Goal: Information Seeking & Learning: Learn about a topic

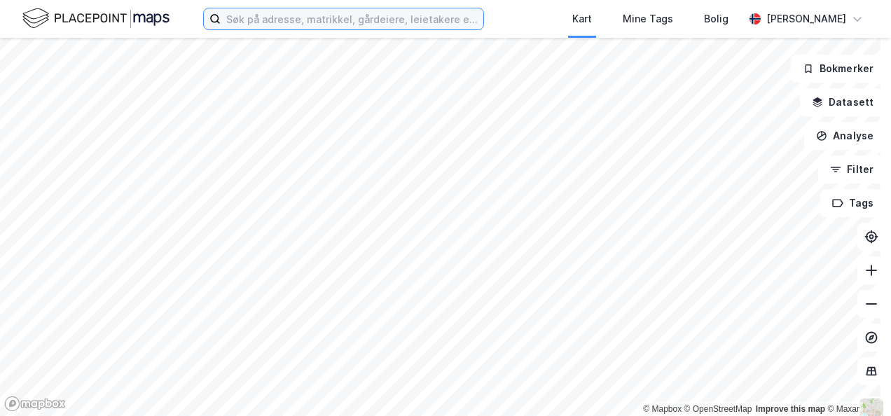
click at [371, 20] on input at bounding box center [352, 18] width 263 height 21
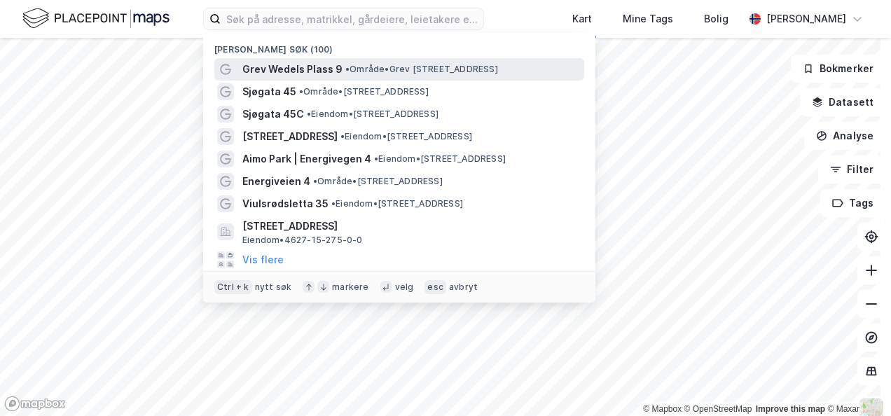
click at [322, 66] on span "Grev Wedels Plass 9" at bounding box center [292, 69] width 100 height 17
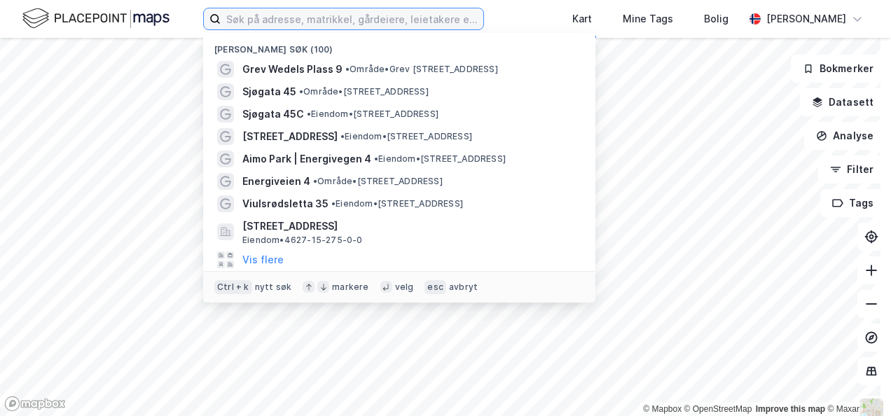
click at [294, 22] on input at bounding box center [352, 18] width 263 height 21
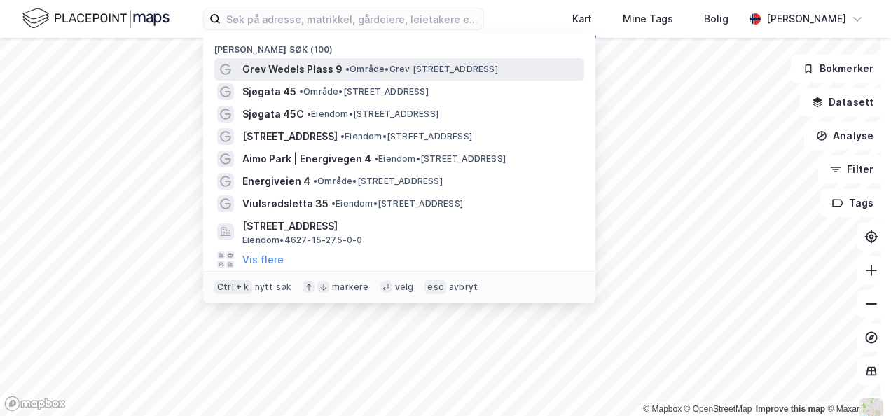
click at [298, 73] on span "Grev Wedels Plass 9" at bounding box center [292, 69] width 100 height 17
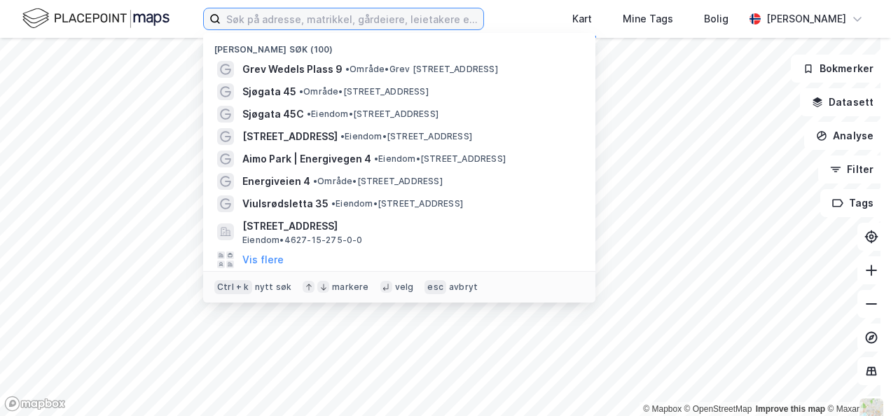
click at [276, 19] on input at bounding box center [352, 18] width 263 height 21
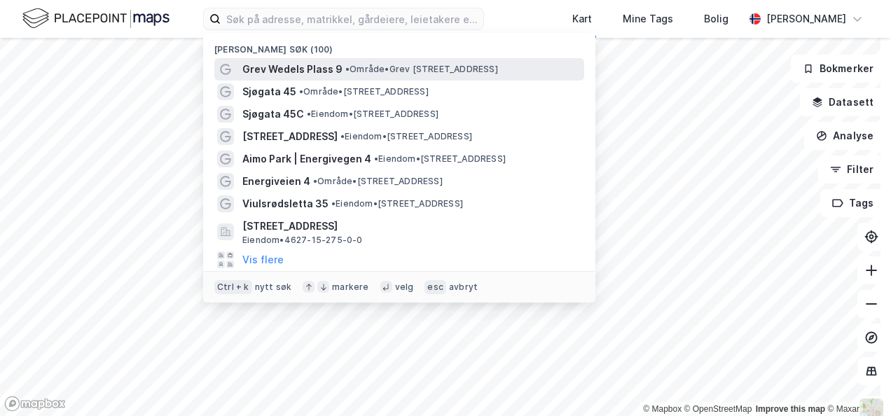
click at [282, 73] on span "Grev Wedels Plass 9" at bounding box center [292, 69] width 100 height 17
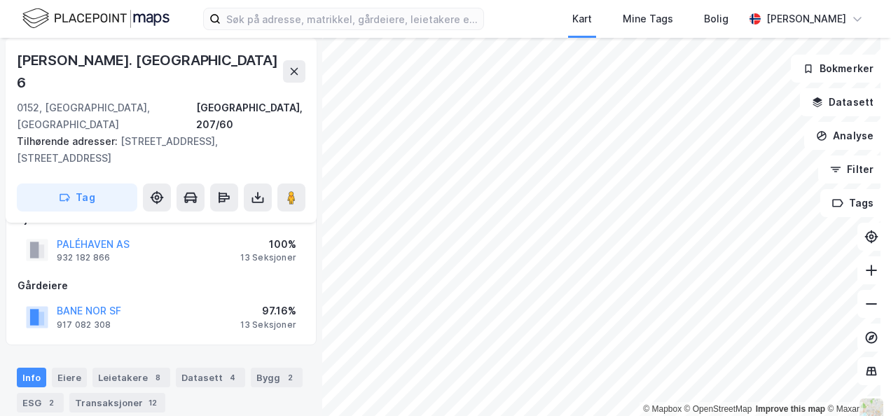
scroll to position [135, 0]
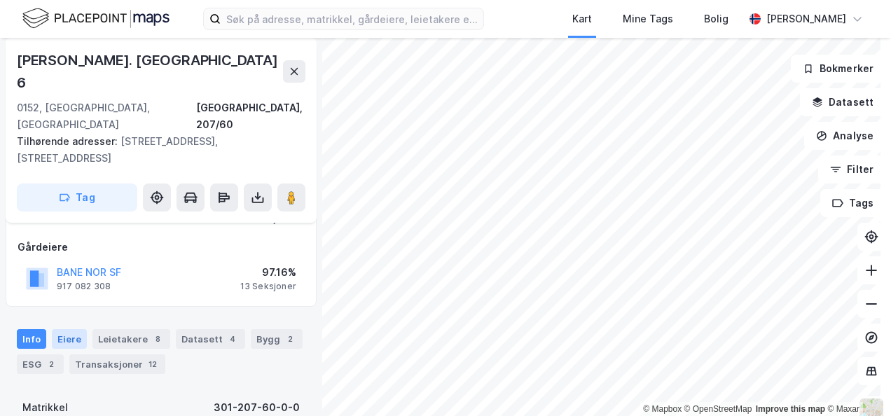
click at [64, 329] on div "Eiere" at bounding box center [69, 339] width 35 height 20
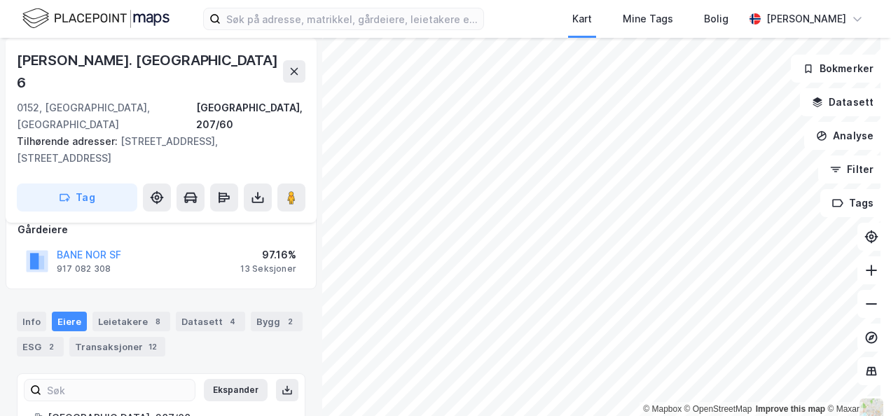
scroll to position [188, 0]
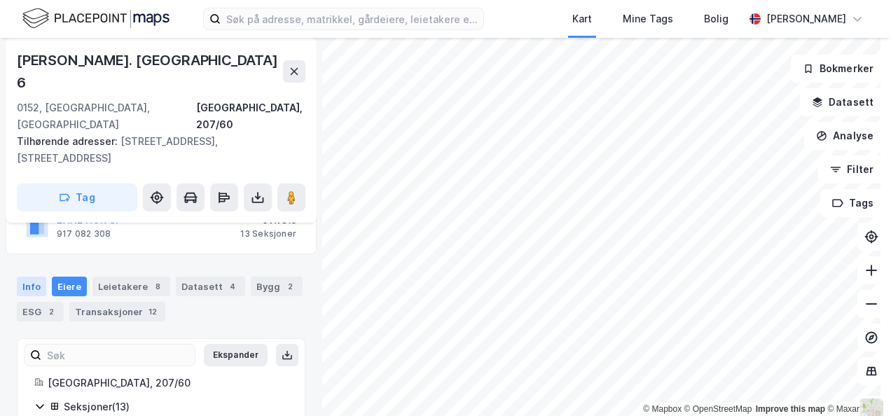
click at [33, 277] on div "Info" at bounding box center [31, 287] width 29 height 20
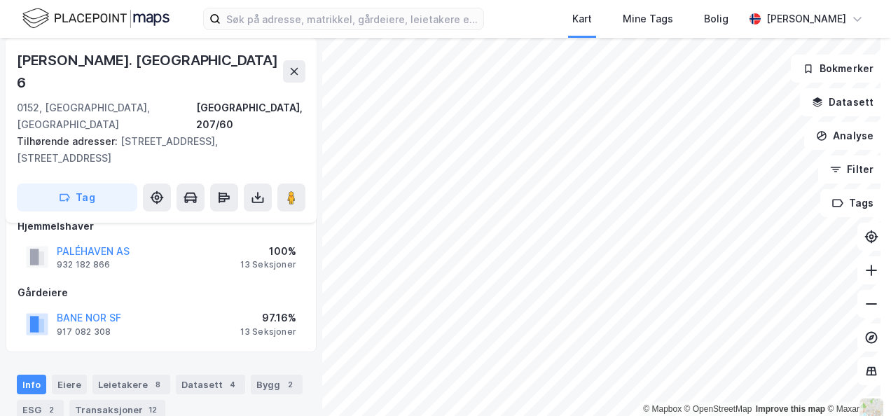
scroll to position [140, 0]
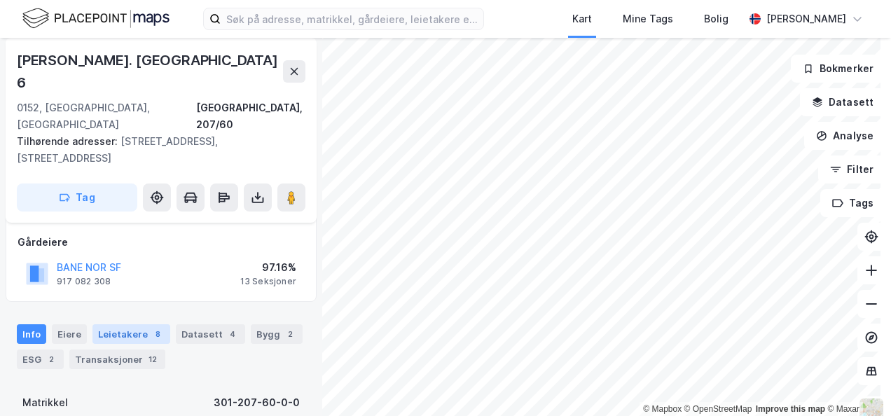
click at [127, 324] on div "Leietakere 8" at bounding box center [131, 334] width 78 height 20
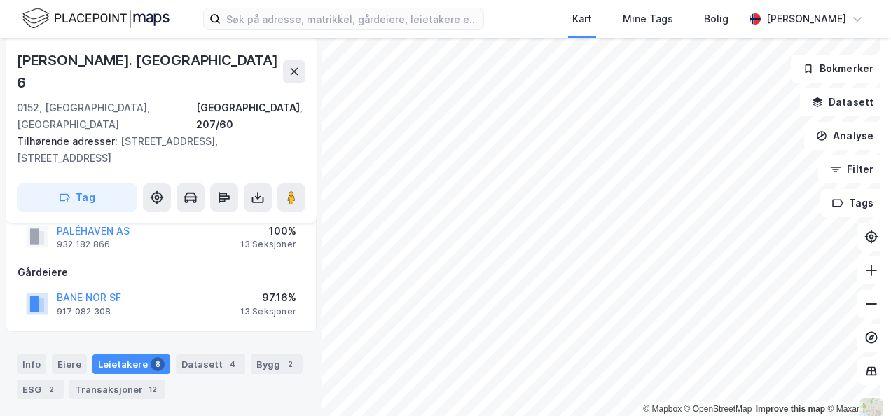
scroll to position [140, 0]
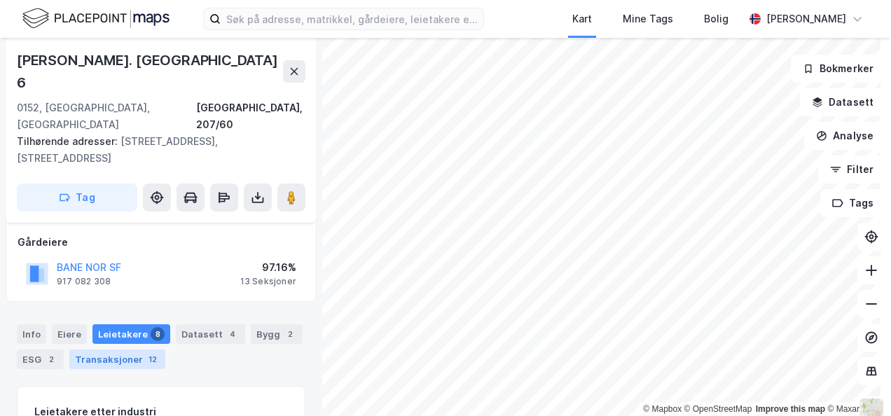
click at [119, 350] on div "Transaksjoner 12" at bounding box center [117, 360] width 96 height 20
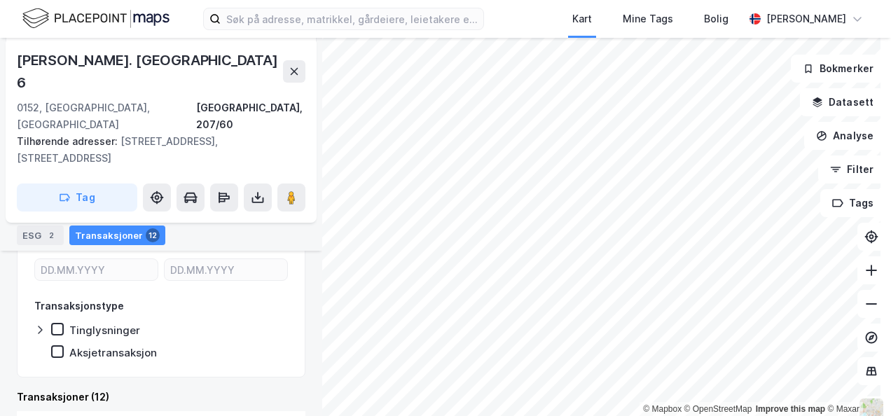
scroll to position [332, 0]
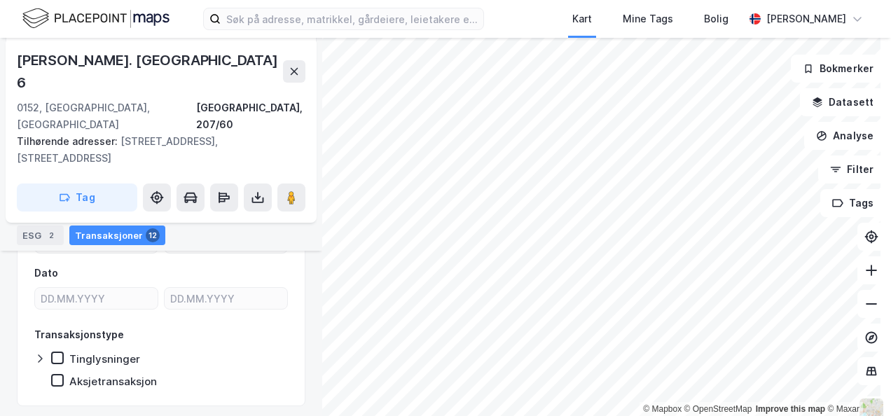
click at [106, 375] on div "Aksjetransaksjon" at bounding box center [113, 381] width 88 height 13
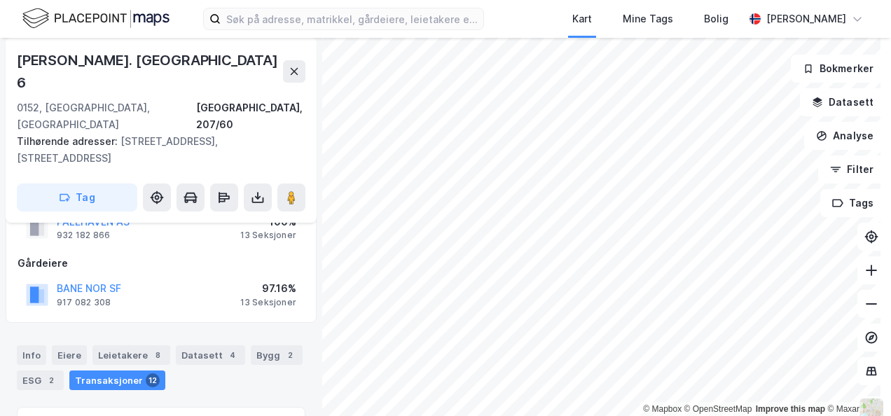
scroll to position [186, 0]
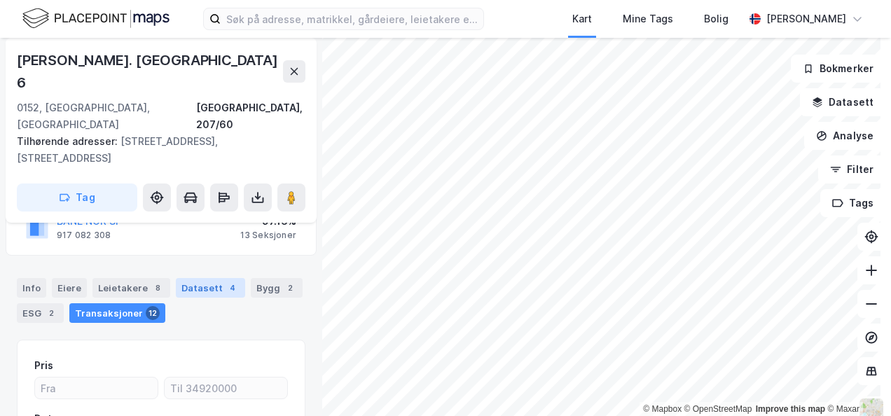
click at [203, 278] on div "Datasett 4" at bounding box center [210, 288] width 69 height 20
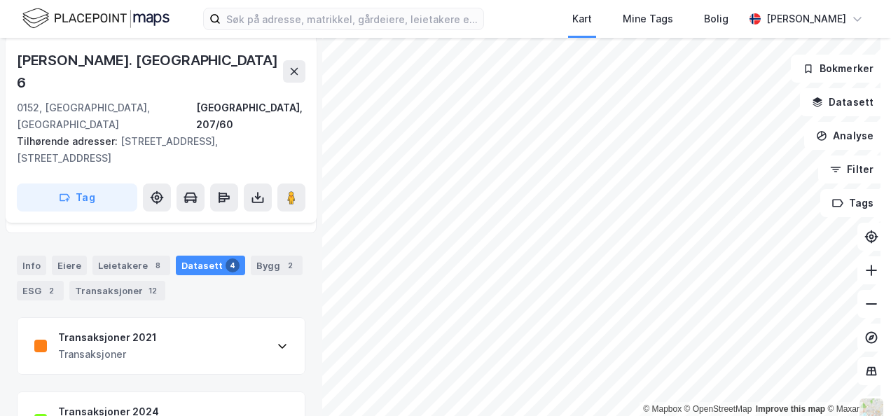
scroll to position [186, 0]
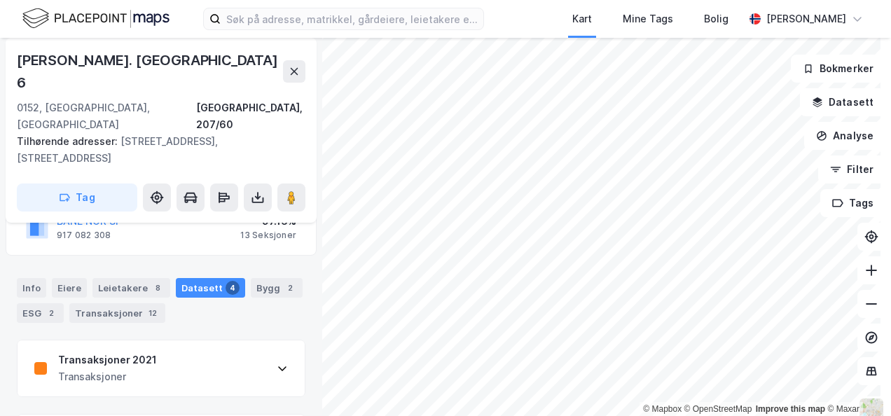
click at [165, 341] on div "Transaksjoner 2021 Transaksjoner" at bounding box center [161, 369] width 287 height 56
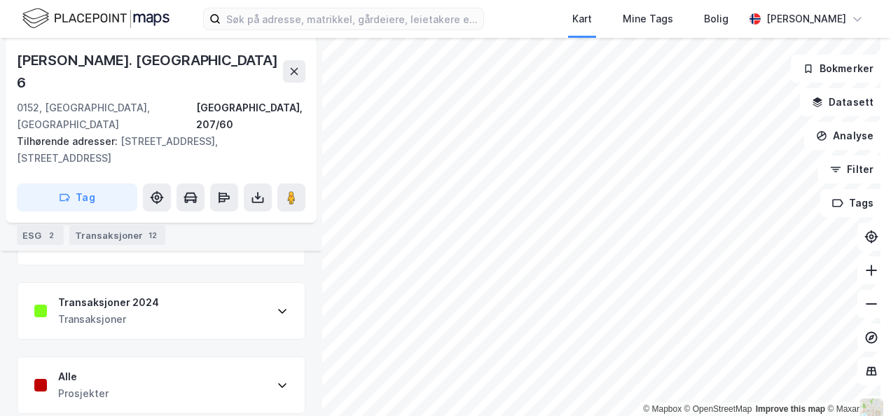
scroll to position [327, 0]
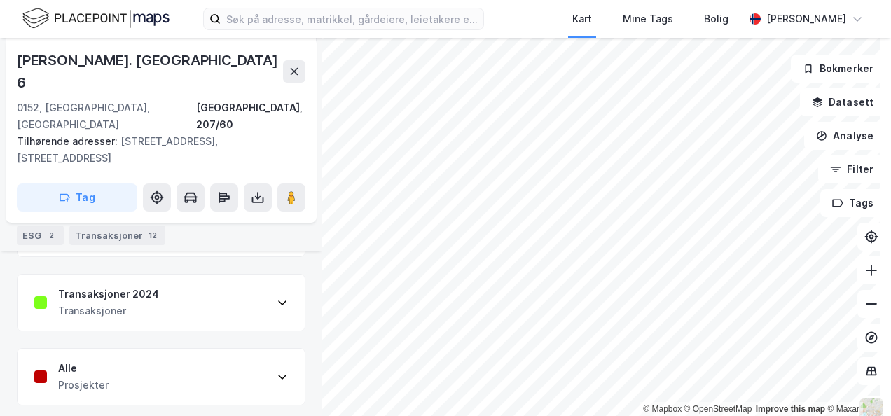
click at [166, 277] on div "Transaksjoner 2024 Transaksjoner" at bounding box center [161, 303] width 287 height 56
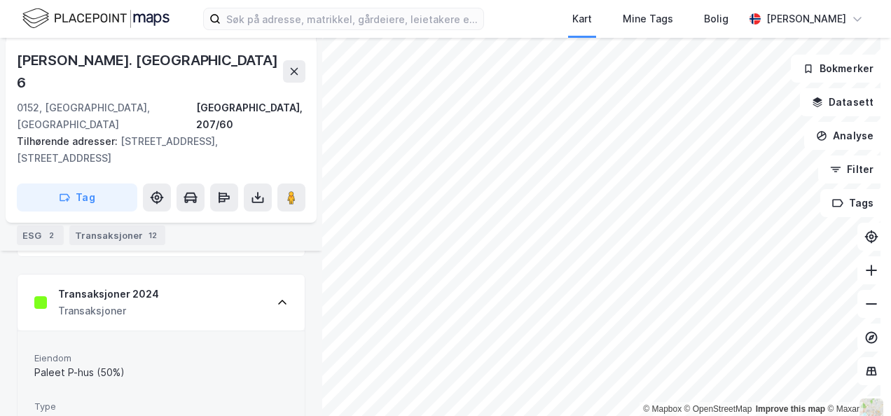
click at [277, 297] on icon at bounding box center [282, 302] width 11 height 11
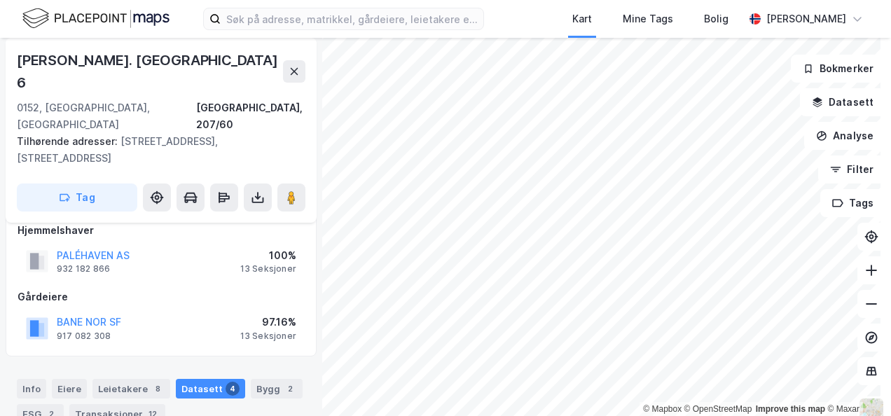
scroll to position [116, 0]
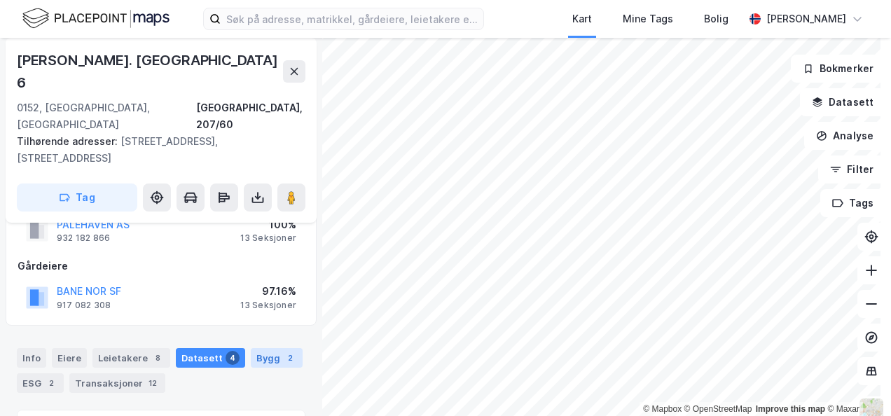
click at [262, 348] on div "Bygg 2" at bounding box center [277, 358] width 52 height 20
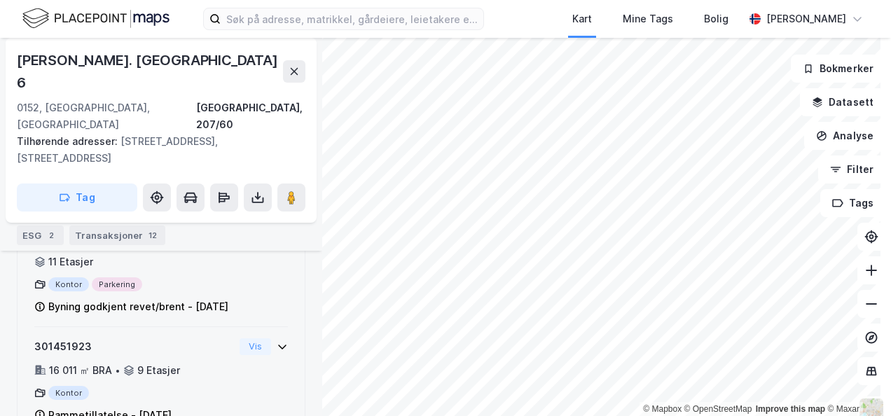
scroll to position [8, 0]
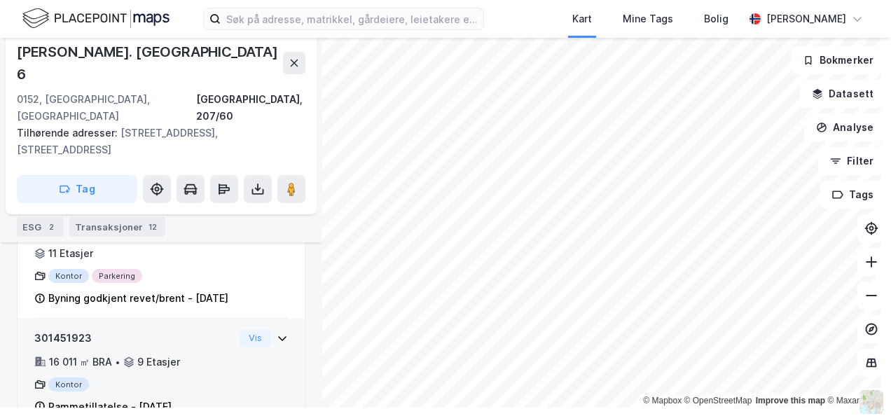
click at [278, 336] on icon at bounding box center [282, 338] width 8 height 5
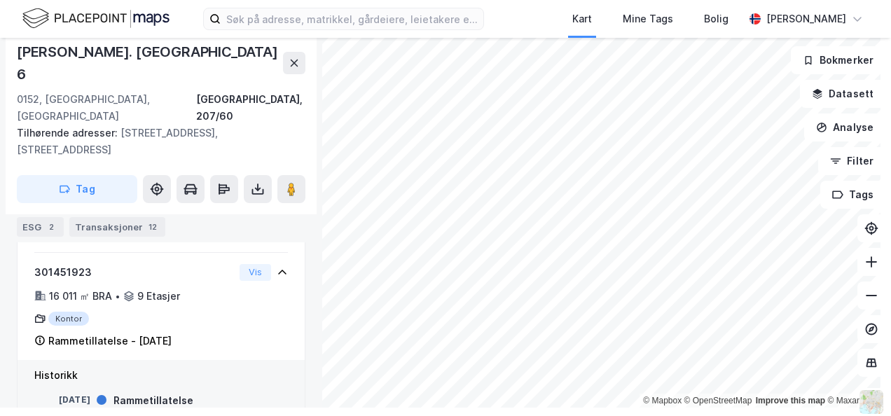
click at [123, 392] on div "Rammetillatelse" at bounding box center [154, 400] width 80 height 17
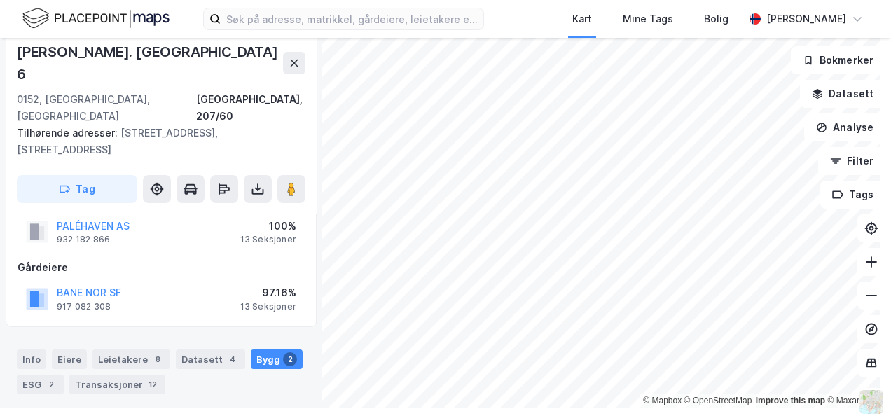
scroll to position [88, 0]
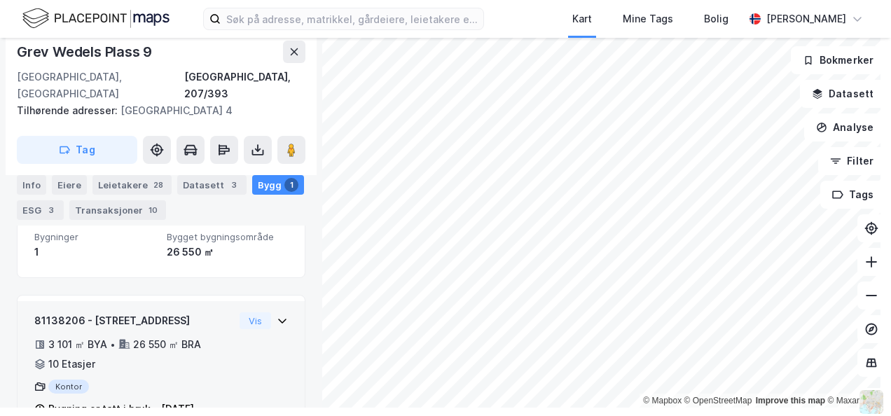
scroll to position [223, 0]
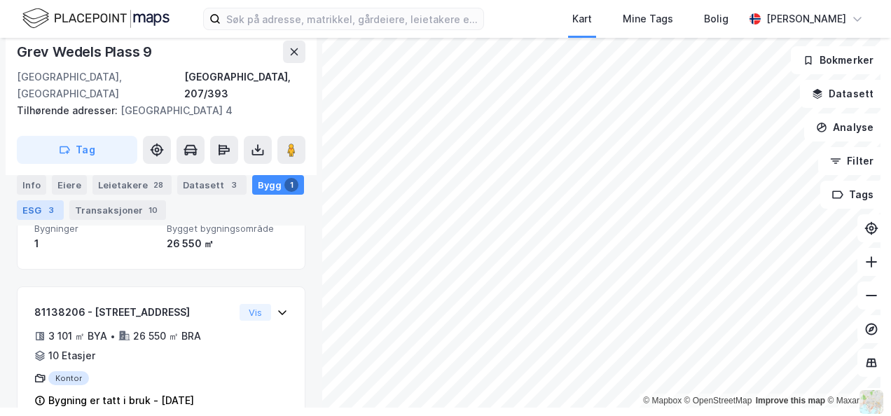
click at [44, 212] on div "3" at bounding box center [51, 210] width 14 height 14
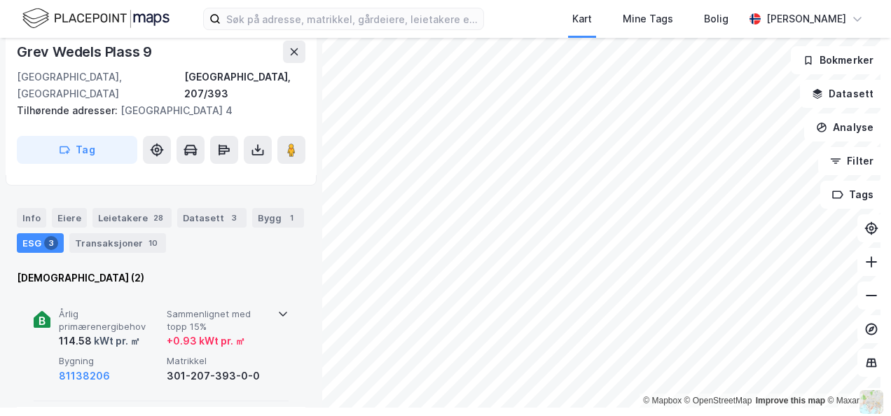
scroll to position [153, 0]
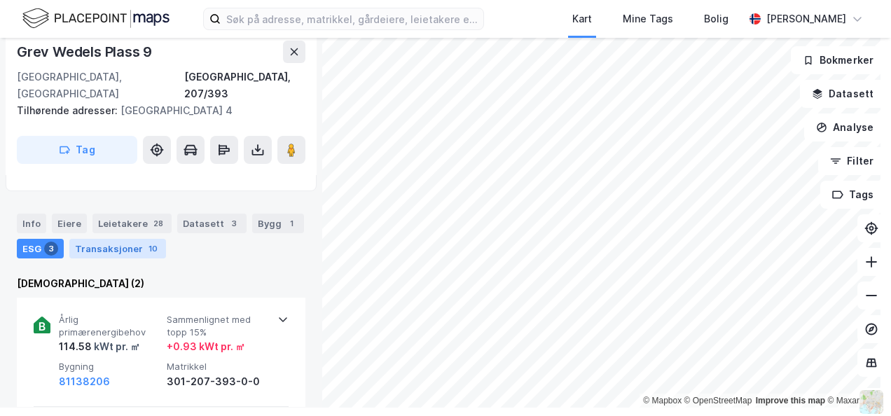
click at [119, 239] on div "Transaksjoner 10" at bounding box center [117, 249] width 97 height 20
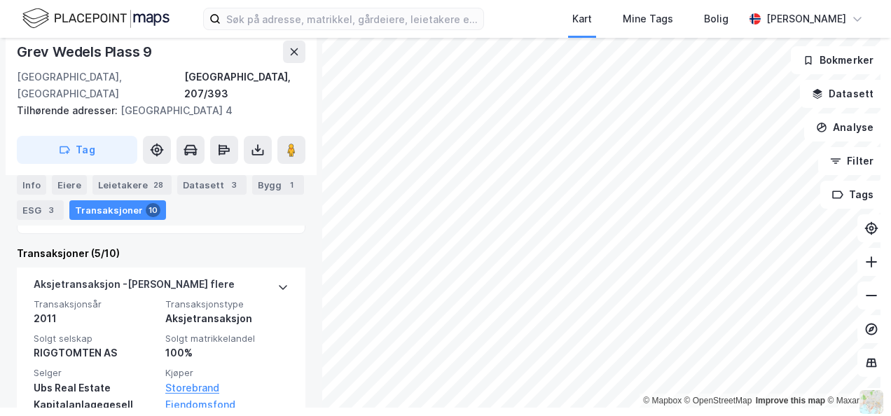
scroll to position [389, 0]
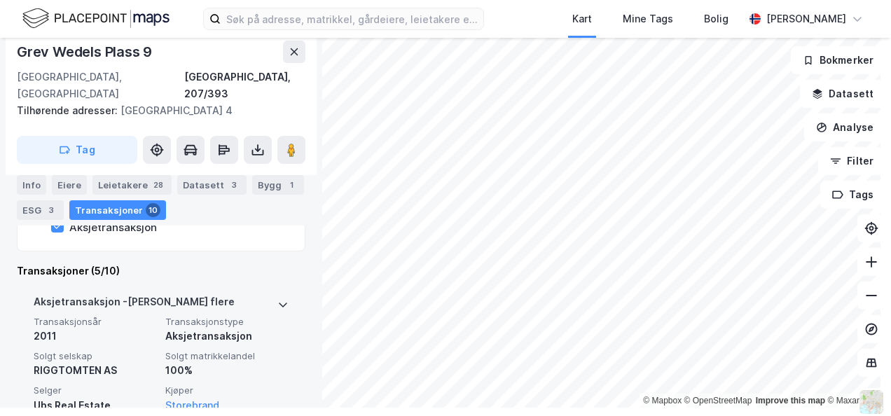
click at [277, 299] on icon at bounding box center [282, 304] width 11 height 11
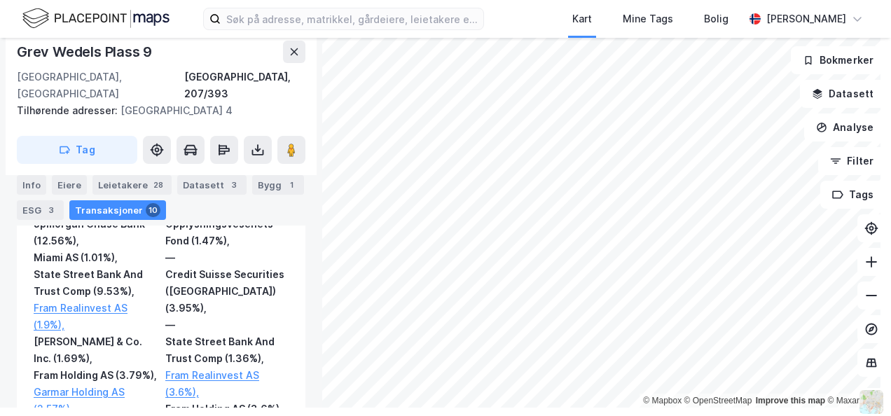
scroll to position [1440, 0]
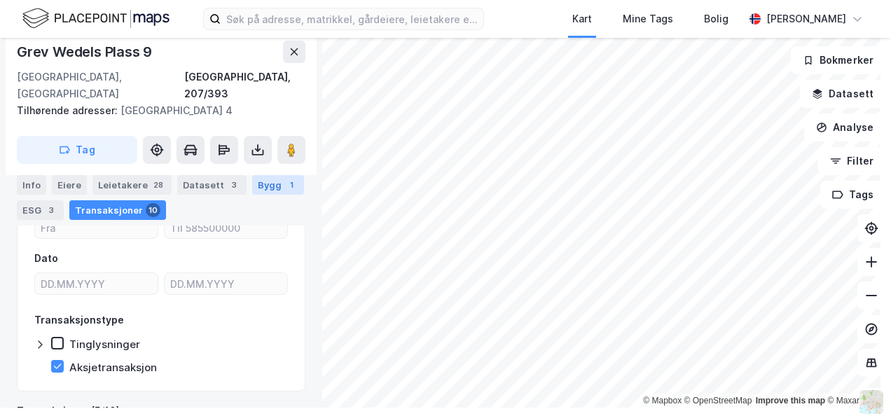
click at [261, 186] on div "Bygg 1" at bounding box center [278, 185] width 52 height 20
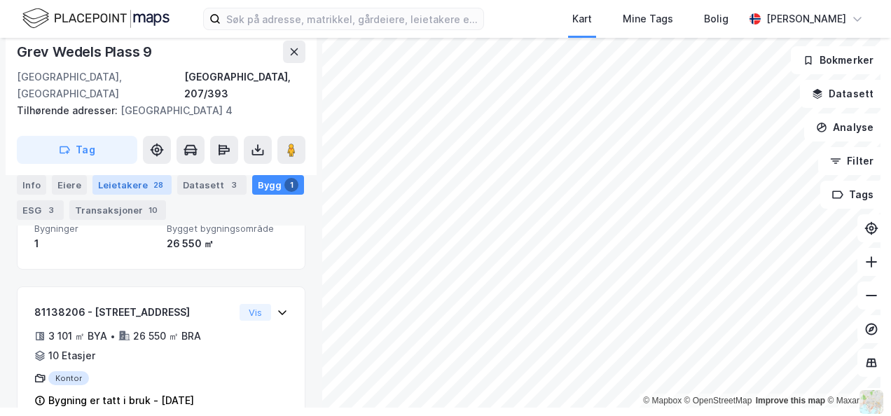
click at [120, 184] on div "Leietakere 28" at bounding box center [131, 185] width 79 height 20
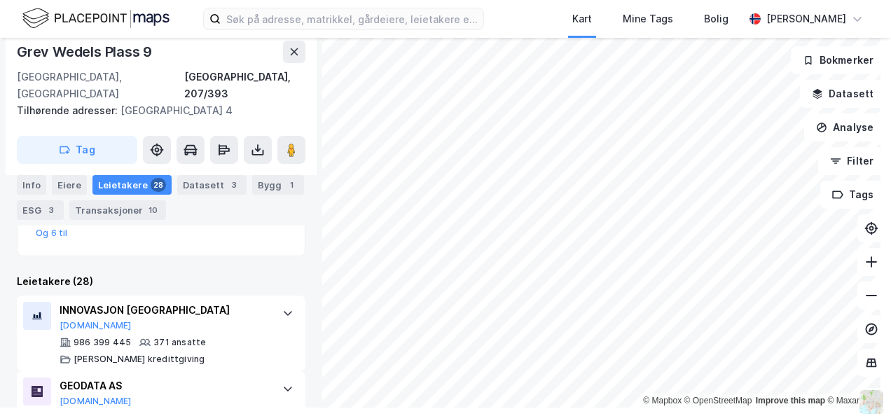
scroll to position [389, 0]
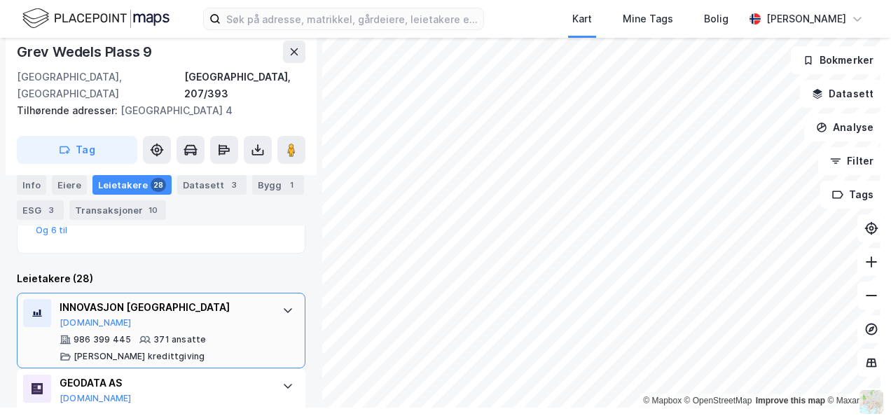
click at [282, 305] on icon at bounding box center [287, 310] width 11 height 11
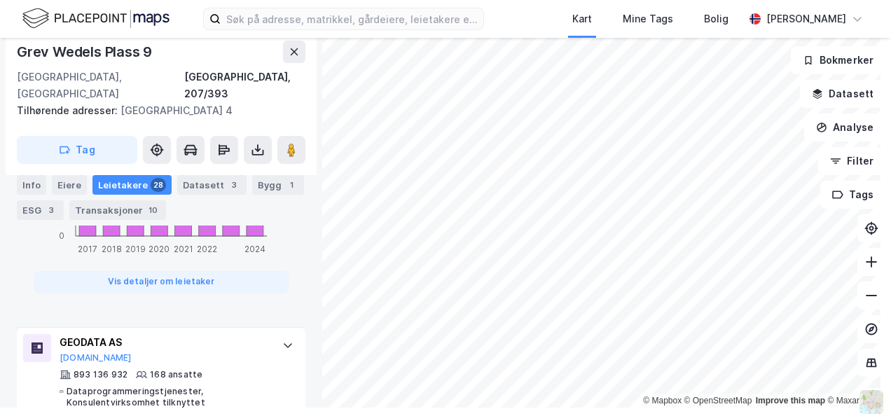
scroll to position [1230, 0]
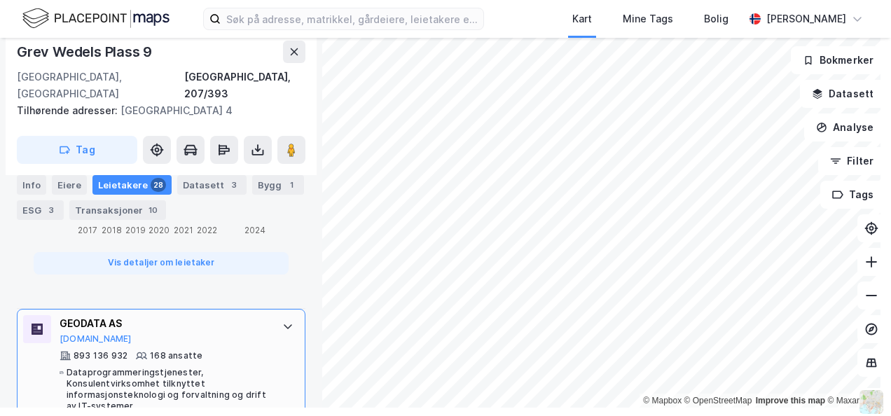
click at [282, 321] on icon at bounding box center [287, 326] width 11 height 11
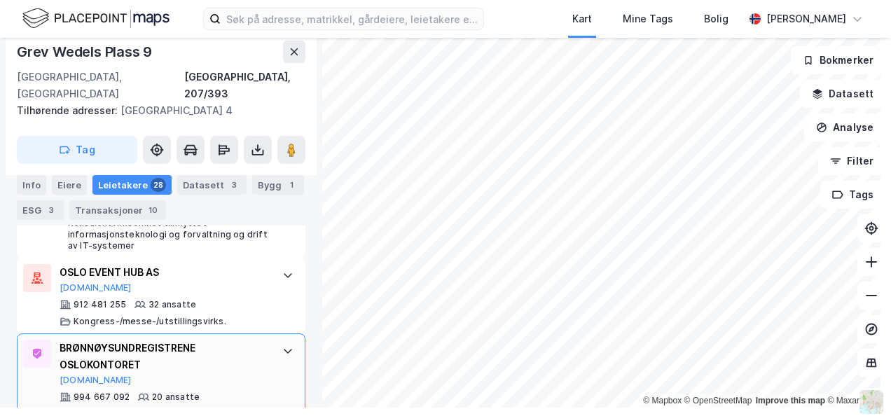
scroll to position [1300, 0]
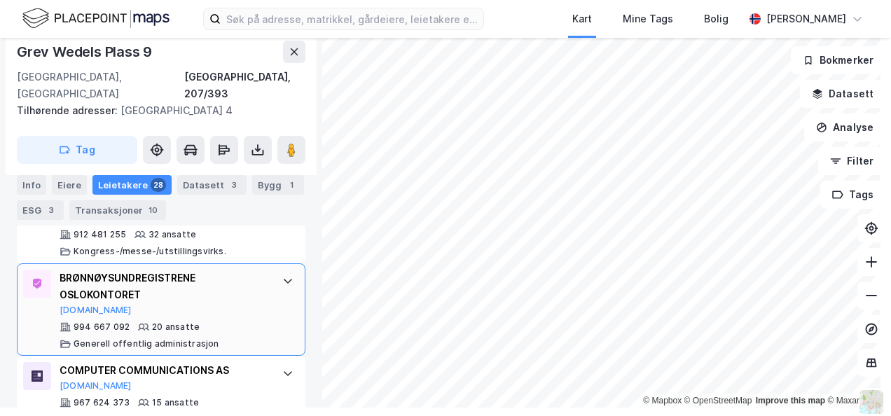
click at [282, 275] on icon at bounding box center [287, 280] width 11 height 11
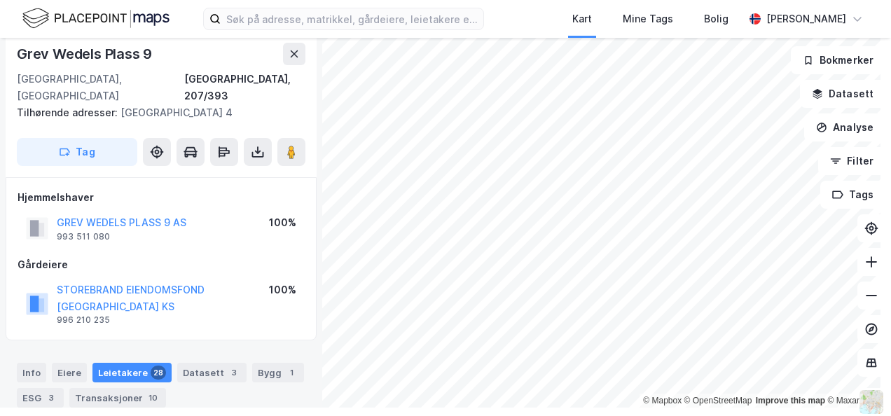
scroll to position [0, 0]
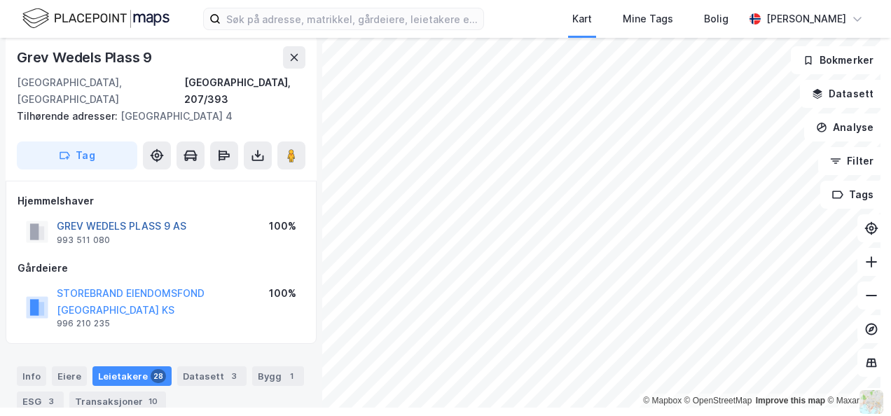
click at [0, 0] on button "GREV WEDELS PLASS 9 AS" at bounding box center [0, 0] width 0 height 0
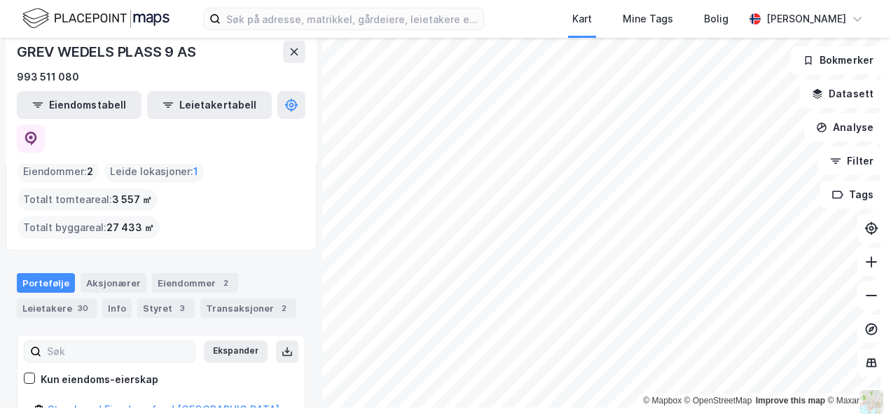
scroll to position [140, 0]
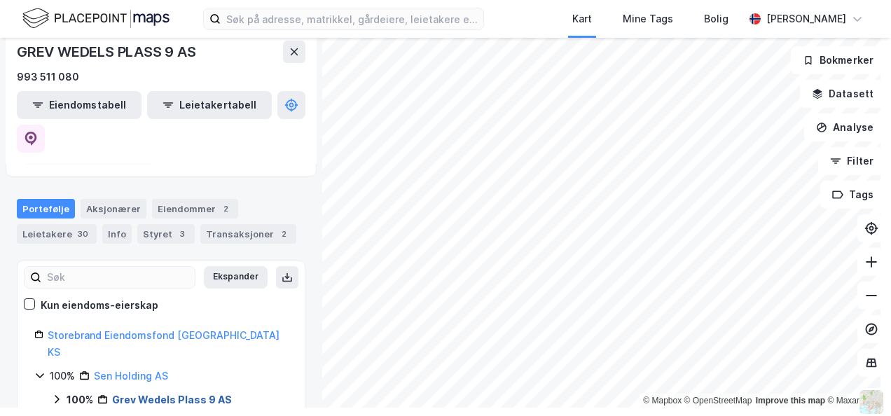
click at [151, 394] on link "Grev Wedels Plass 9 AS" at bounding box center [172, 400] width 120 height 12
click at [128, 394] on link "Grev Wedels Plass 9 AS" at bounding box center [172, 400] width 120 height 12
click at [111, 199] on div "Aksjonærer" at bounding box center [114, 209] width 66 height 20
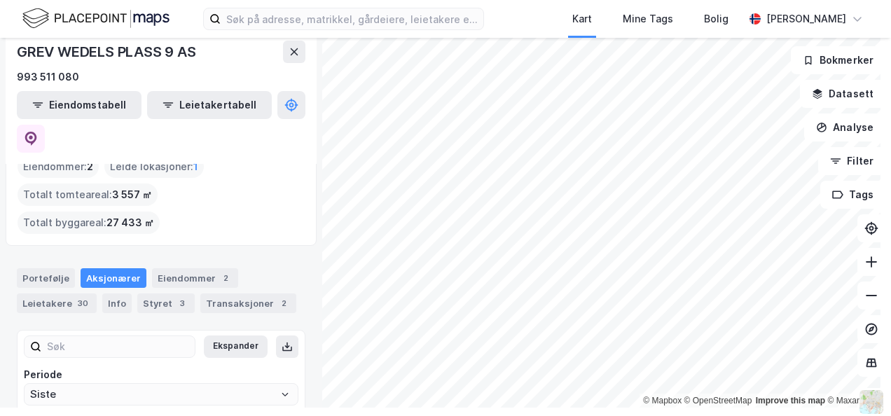
scroll to position [130, 0]
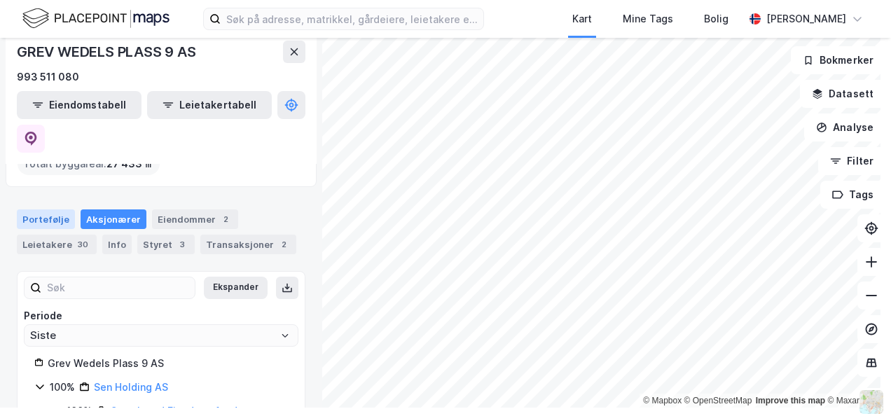
click at [56, 209] on div "Portefølje" at bounding box center [46, 219] width 58 height 20
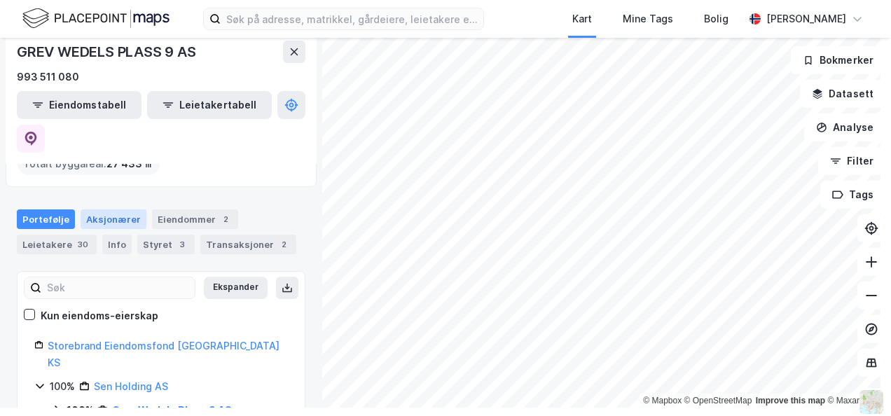
scroll to position [140, 0]
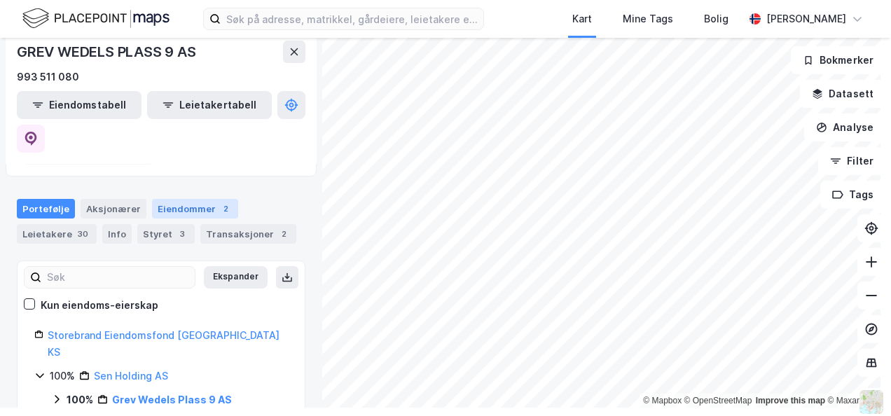
click at [172, 199] on div "Eiendommer 2" at bounding box center [195, 209] width 86 height 20
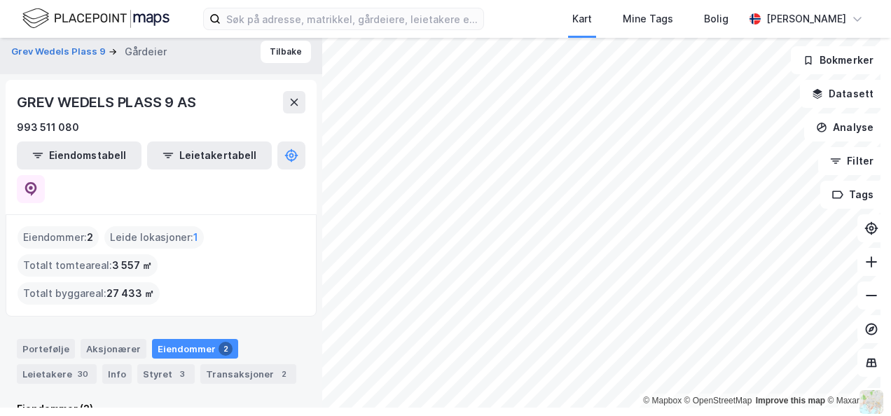
scroll to position [70, 0]
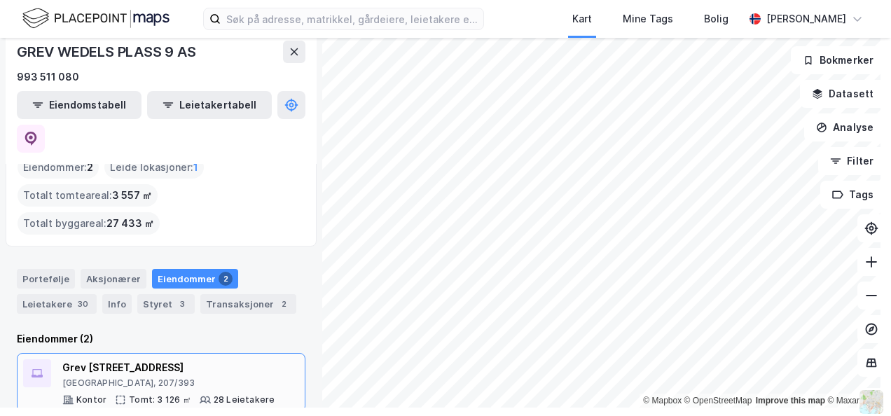
click at [111, 359] on div "Grev [STREET_ADDRESS]" at bounding box center [168, 367] width 212 height 17
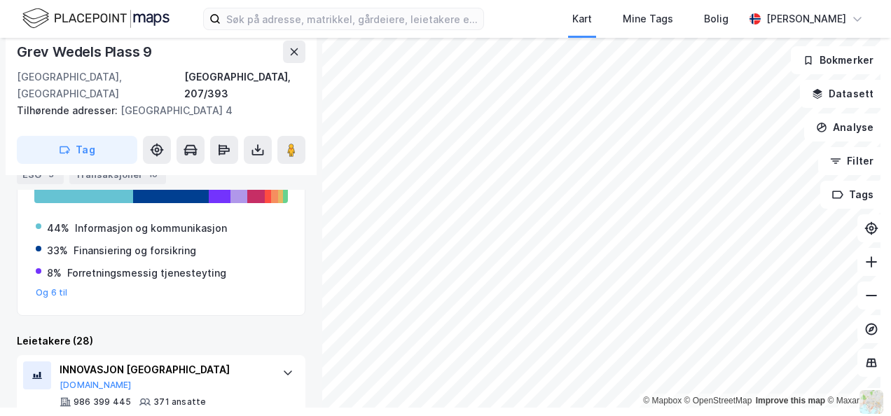
scroll to position [397, 0]
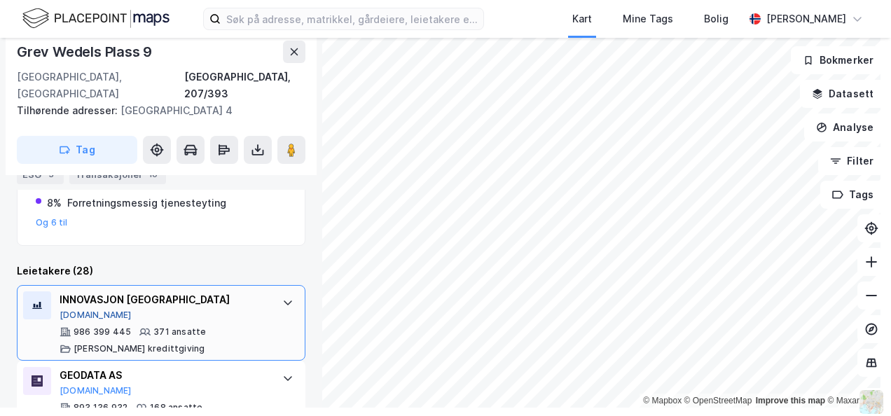
click at [71, 310] on button "[DOMAIN_NAME]" at bounding box center [96, 315] width 72 height 11
